Goal: Check status: Check status

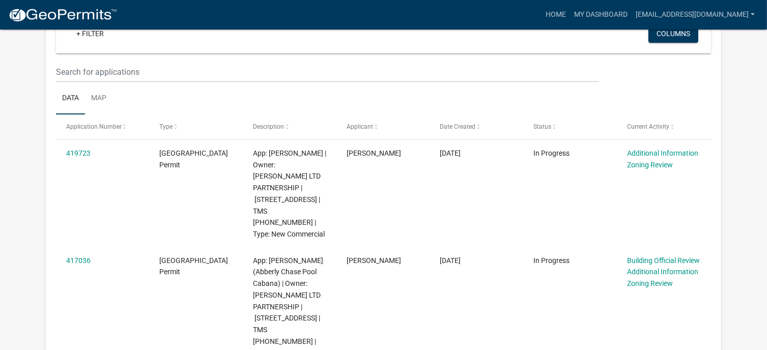
scroll to position [153, 0]
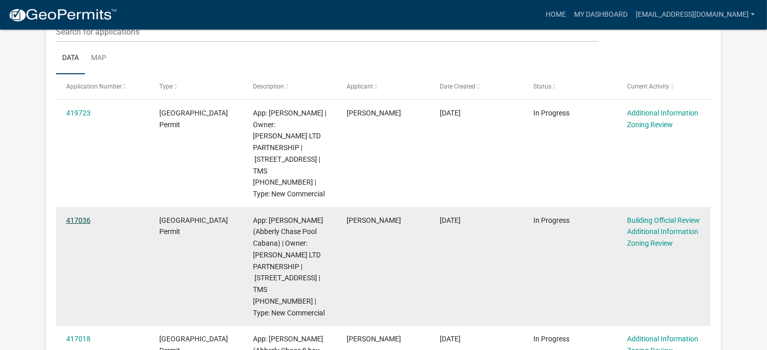
click at [75, 216] on link "417036" at bounding box center [78, 220] width 24 height 8
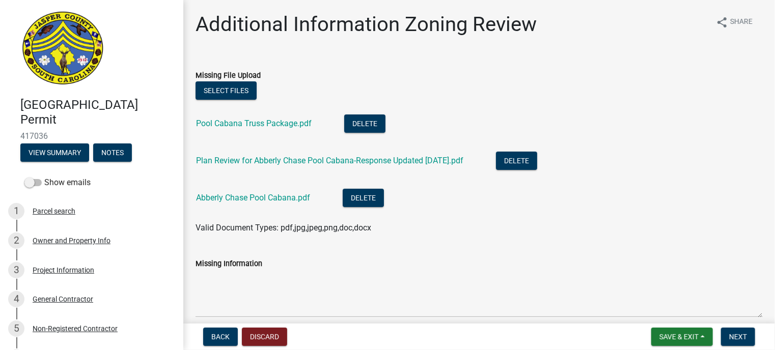
click at [688, 129] on li "Pool Cabana Truss Package.pdf Delete" at bounding box center [478, 124] width 567 height 37
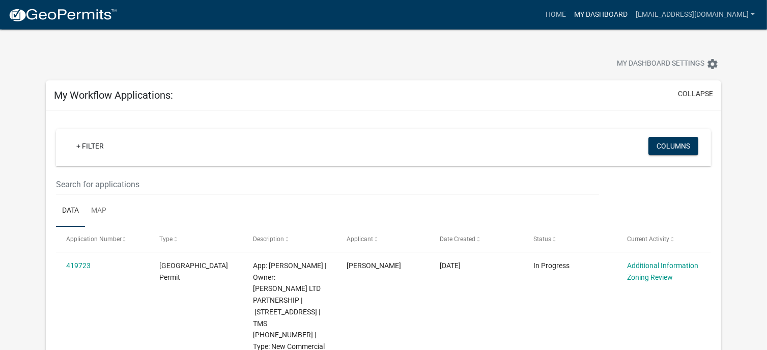
click at [574, 12] on link "My Dashboard" at bounding box center [601, 14] width 62 height 19
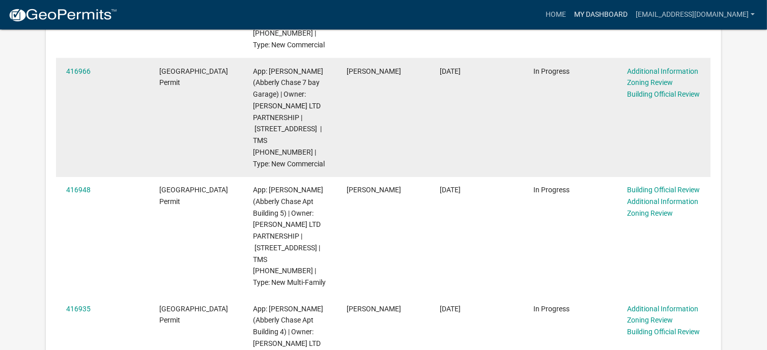
scroll to position [662, 0]
